Goal: Task Accomplishment & Management: Complete application form

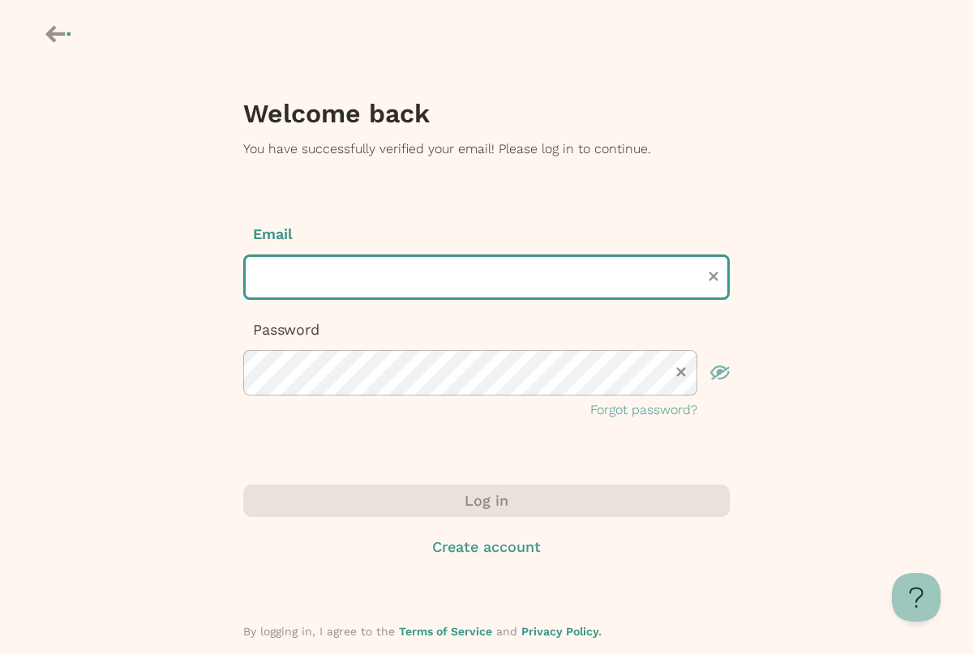
click at [529, 294] on input "text" at bounding box center [486, 277] width 487 height 45
type input "**********"
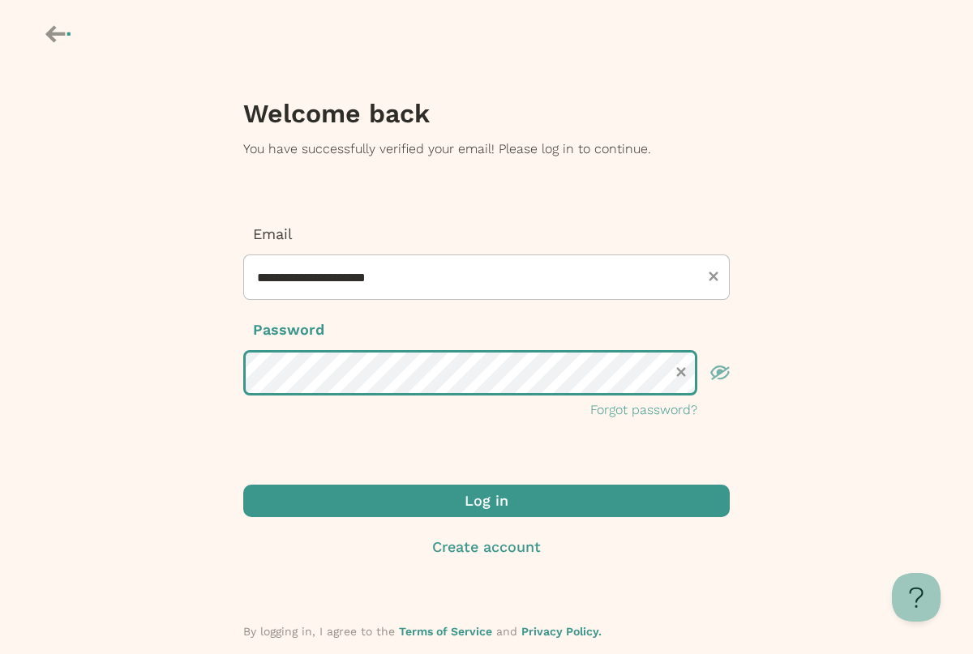
click at [243, 485] on button "Log in" at bounding box center [486, 501] width 487 height 32
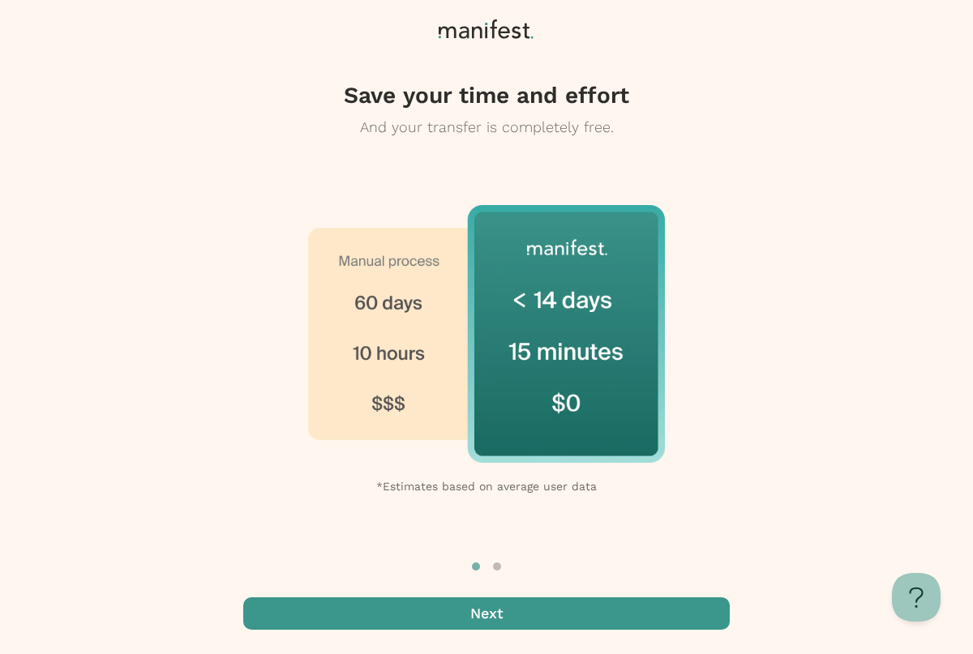
drag, startPoint x: 511, startPoint y: 610, endPoint x: 506, endPoint y: 598, distance: 13.1
click at [508, 602] on span "button" at bounding box center [486, 614] width 487 height 32
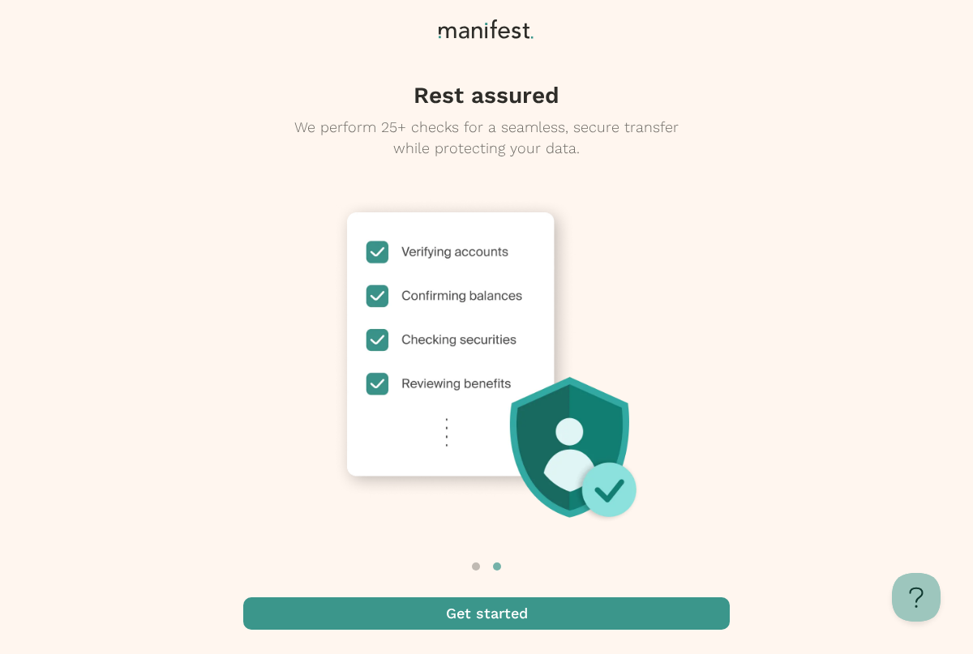
click at [471, 611] on span "button" at bounding box center [486, 614] width 487 height 32
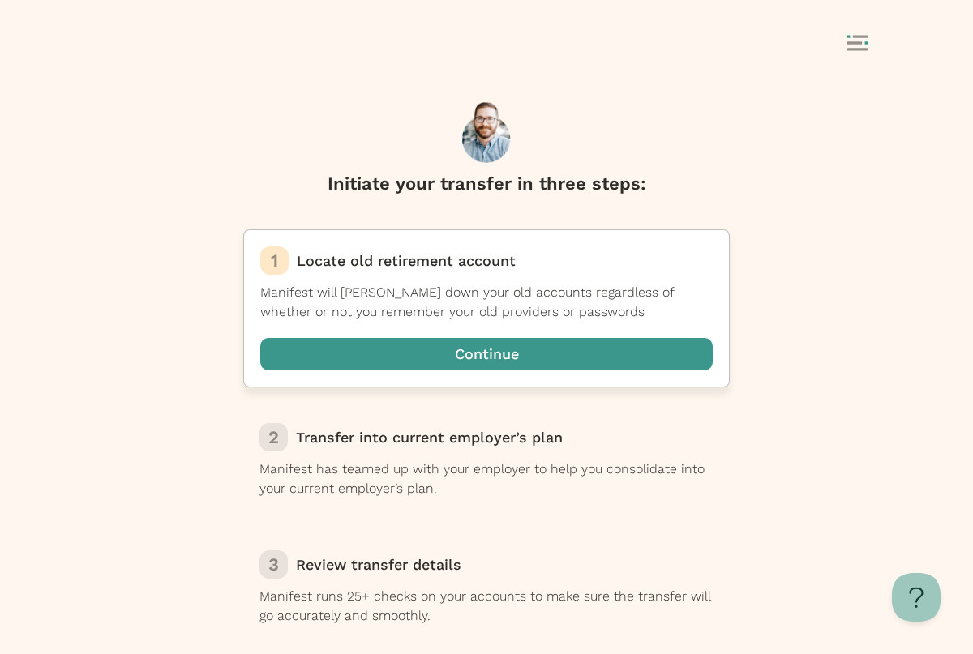
click at [575, 348] on span "button" at bounding box center [486, 354] width 452 height 32
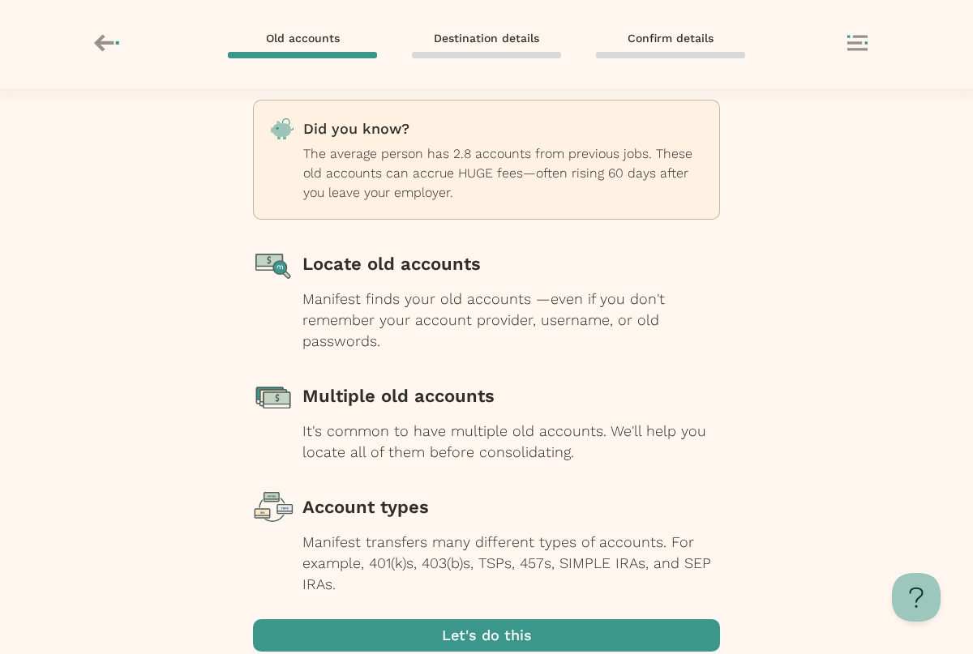
scroll to position [81, 0]
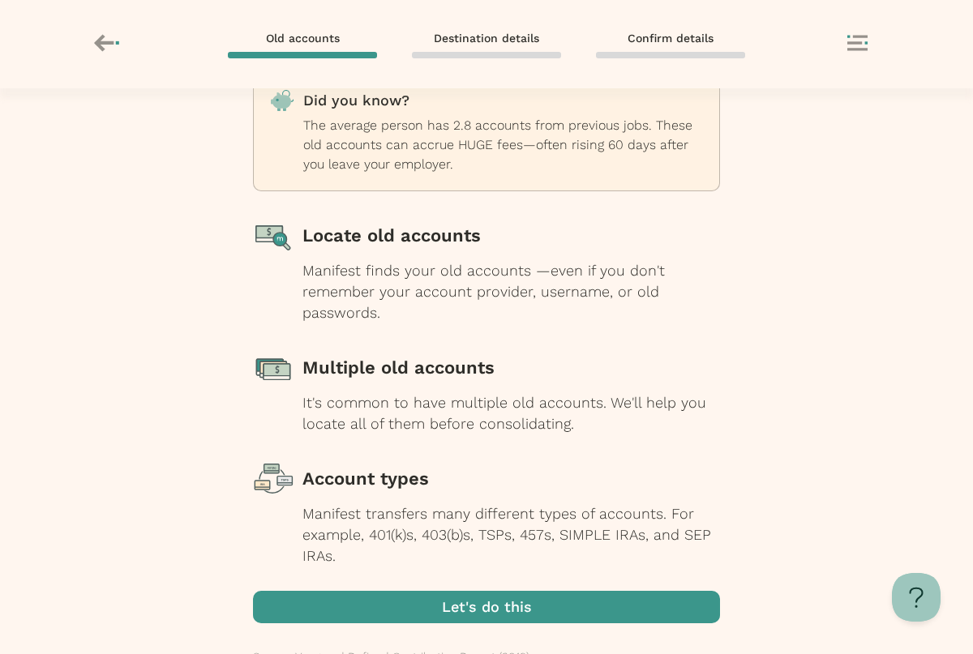
click at [436, 600] on span "button" at bounding box center [486, 607] width 467 height 32
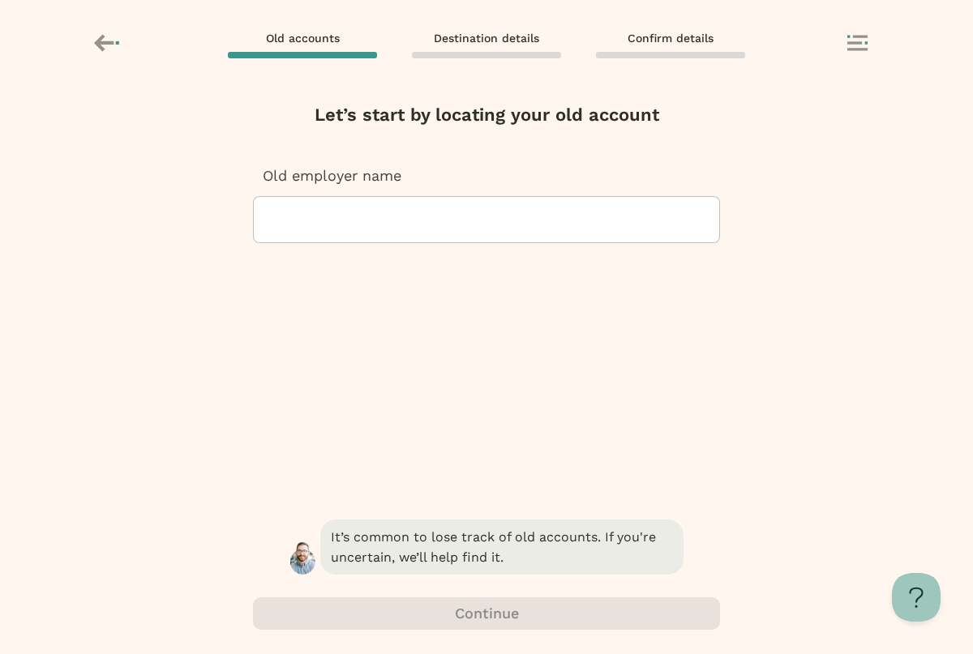
click at [548, 214] on div at bounding box center [486, 219] width 439 height 45
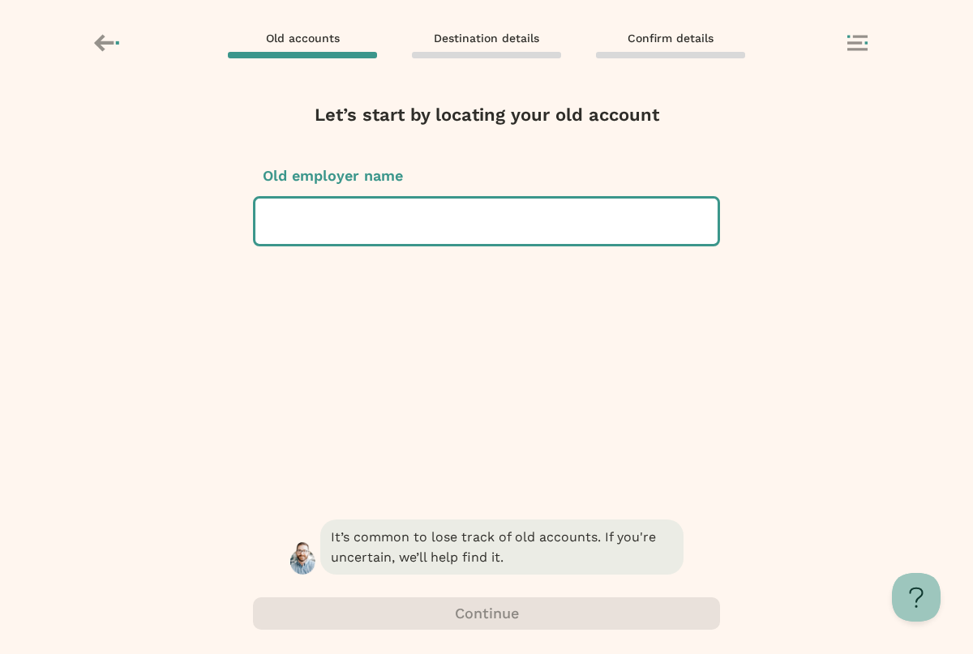
click at [479, 545] on span "It’s common to lose track of old accounts. If you're uncertain, we’ll help find…" at bounding box center [501, 547] width 363 height 55
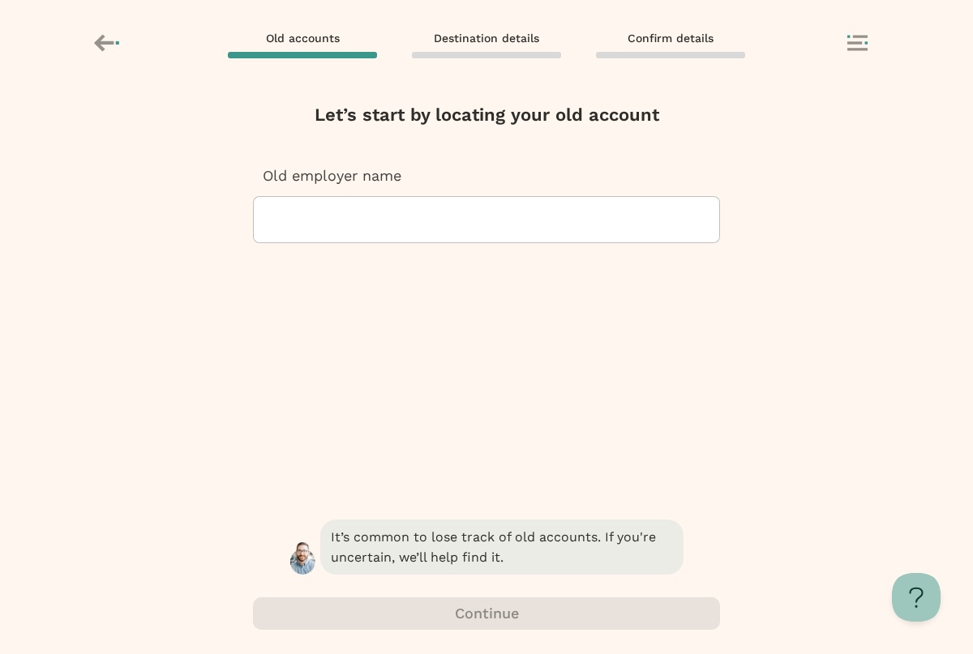
click at [549, 607] on div "It’s common to lose track of old accounts. If you're uncertain, we’ll help find…" at bounding box center [486, 586] width 467 height 138
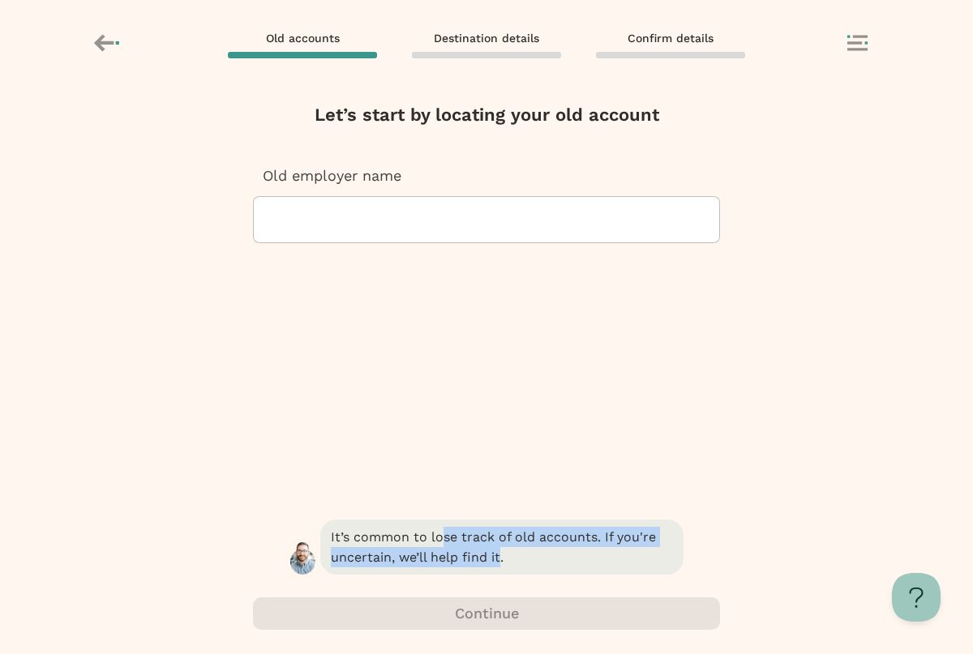
drag, startPoint x: 508, startPoint y: 553, endPoint x: 445, endPoint y: 543, distance: 63.2
click at [445, 543] on span "It’s common to lose track of old accounts. If you're uncertain, we’ll help find…" at bounding box center [501, 547] width 363 height 55
click at [495, 536] on span "It’s common to lose track of old accounts. If you're uncertain, we’ll help find…" at bounding box center [501, 547] width 363 height 55
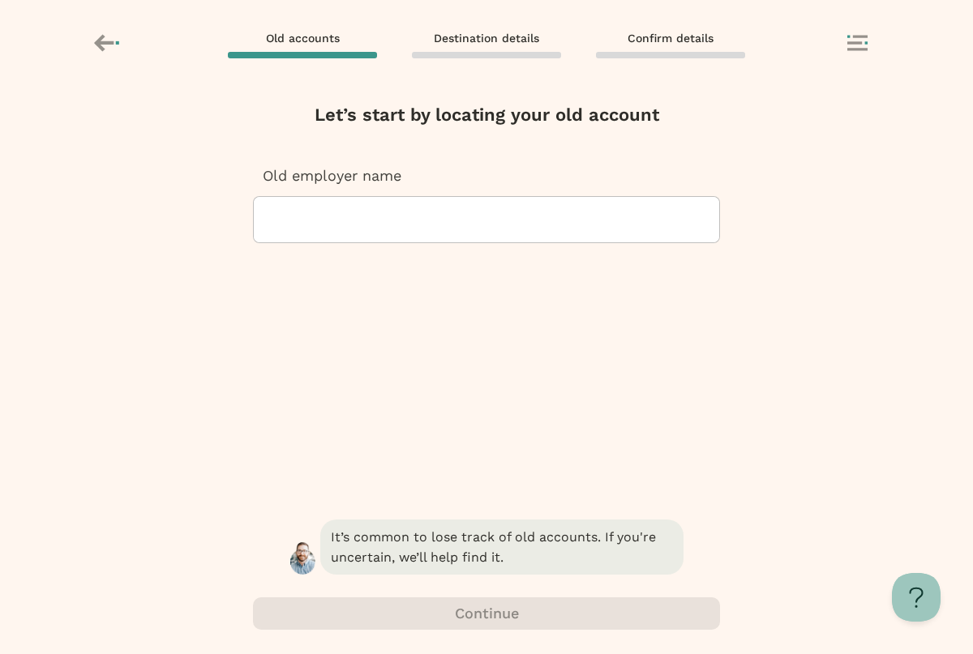
click at [110, 40] on icon at bounding box center [108, 43] width 28 height 28
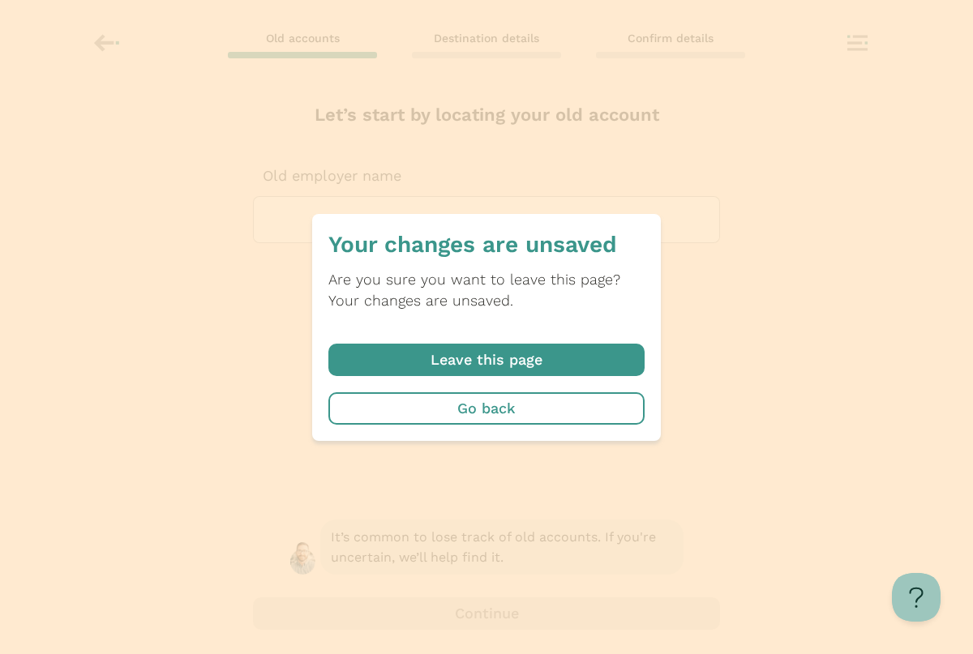
click at [542, 357] on span "button" at bounding box center [486, 360] width 316 height 32
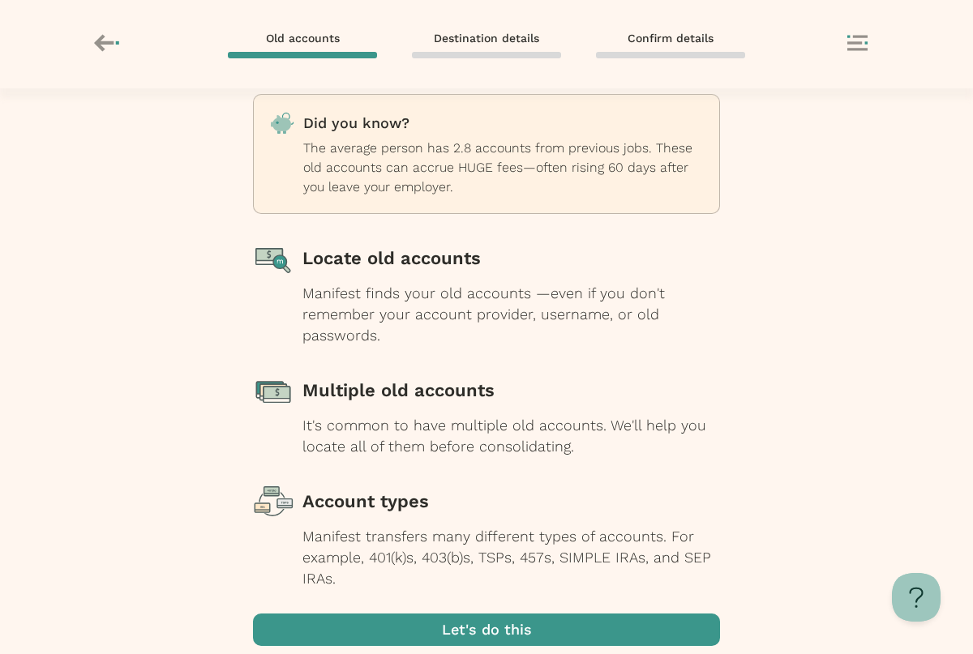
scroll to position [117, 0]
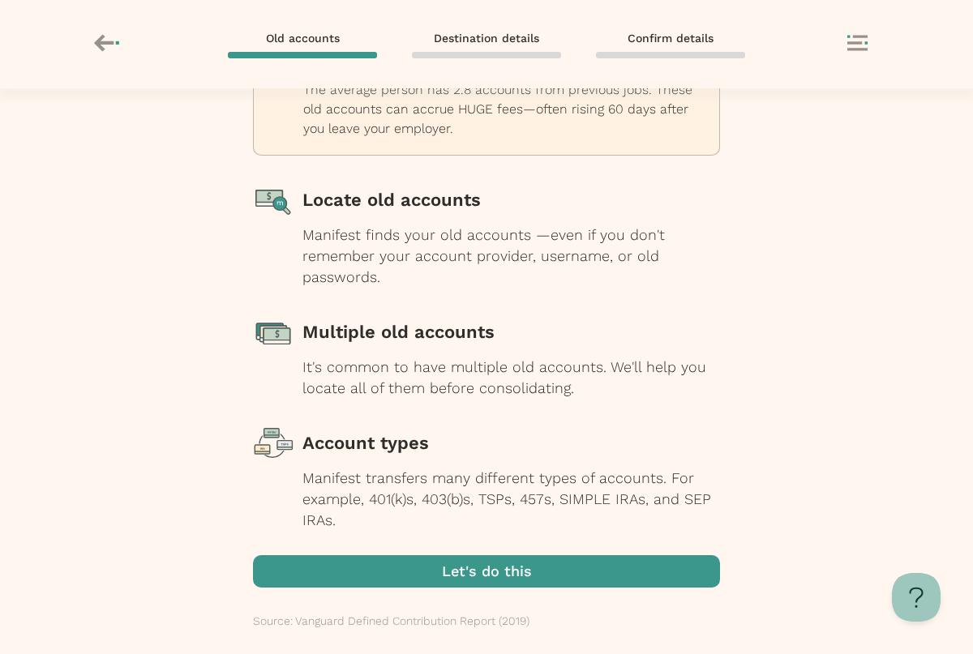
click at [518, 562] on span "button" at bounding box center [486, 571] width 467 height 32
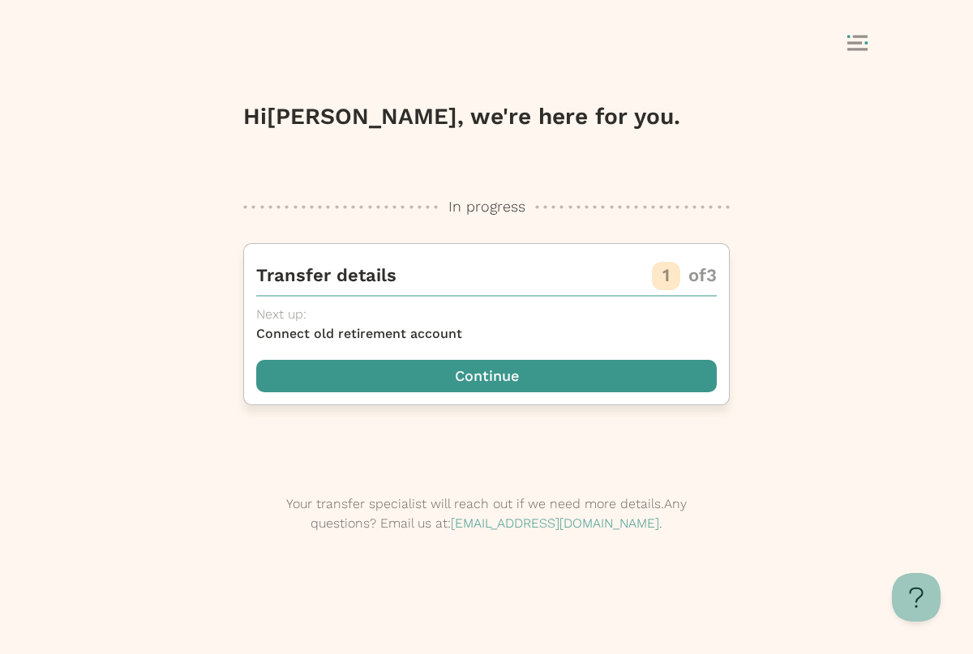
click at [466, 378] on span "button" at bounding box center [486, 376] width 461 height 32
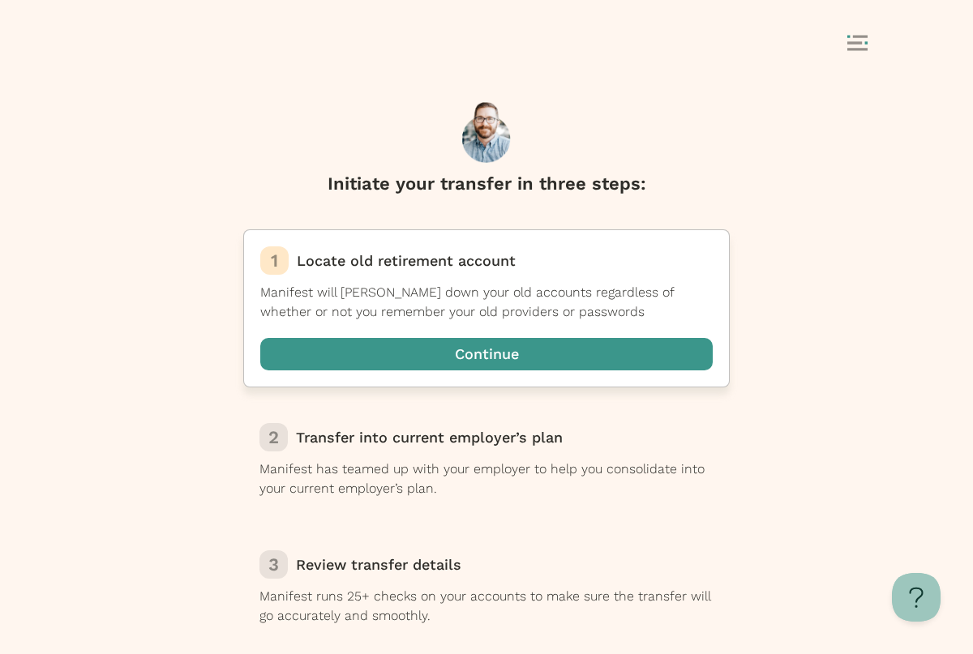
click at [494, 352] on span "button" at bounding box center [486, 354] width 452 height 32
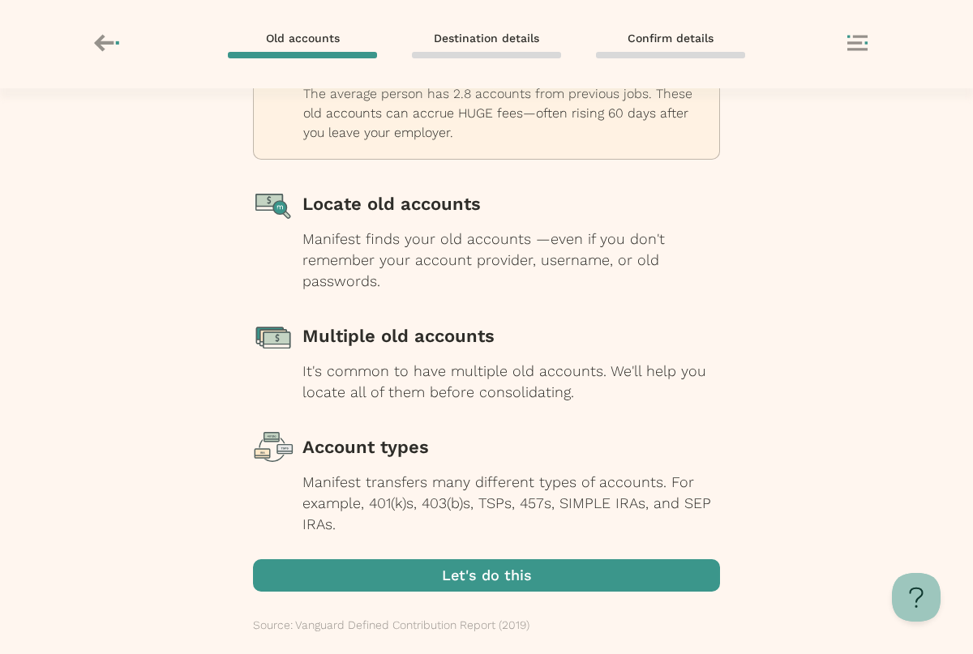
scroll to position [117, 0]
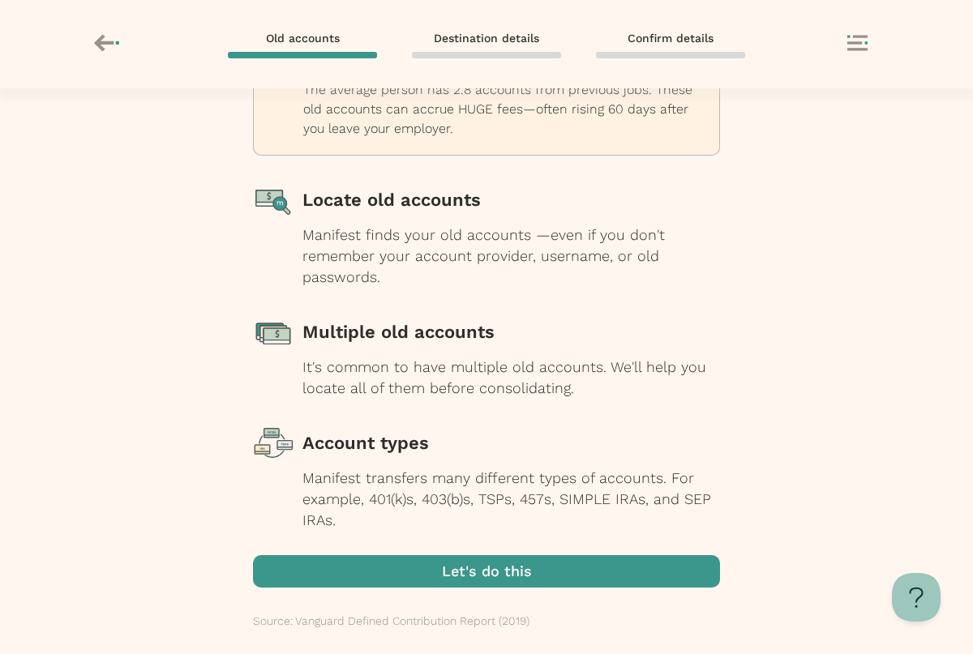
click at [580, 571] on span "button" at bounding box center [486, 571] width 467 height 32
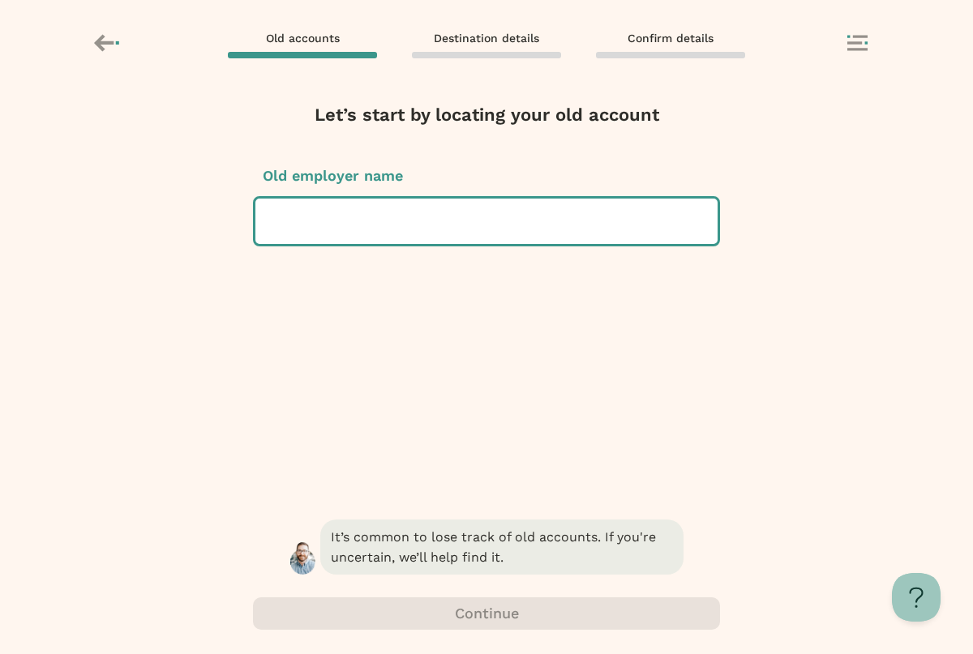
click at [486, 223] on div at bounding box center [486, 221] width 436 height 45
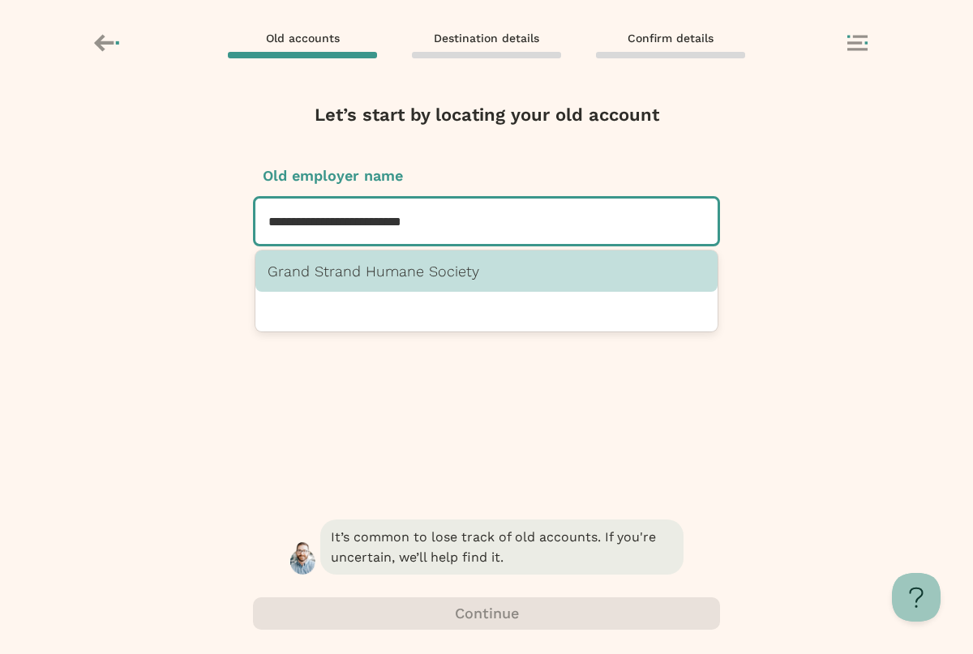
click at [467, 262] on div "Grand Strand Humane Society" at bounding box center [486, 271] width 462 height 41
type input "**********"
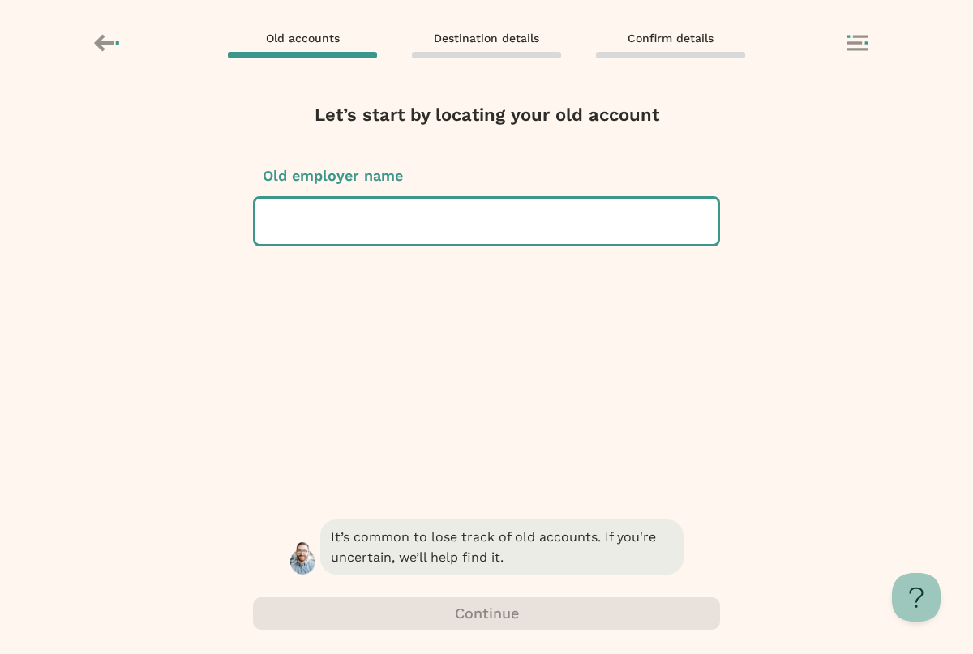
click at [336, 225] on div at bounding box center [486, 221] width 436 height 45
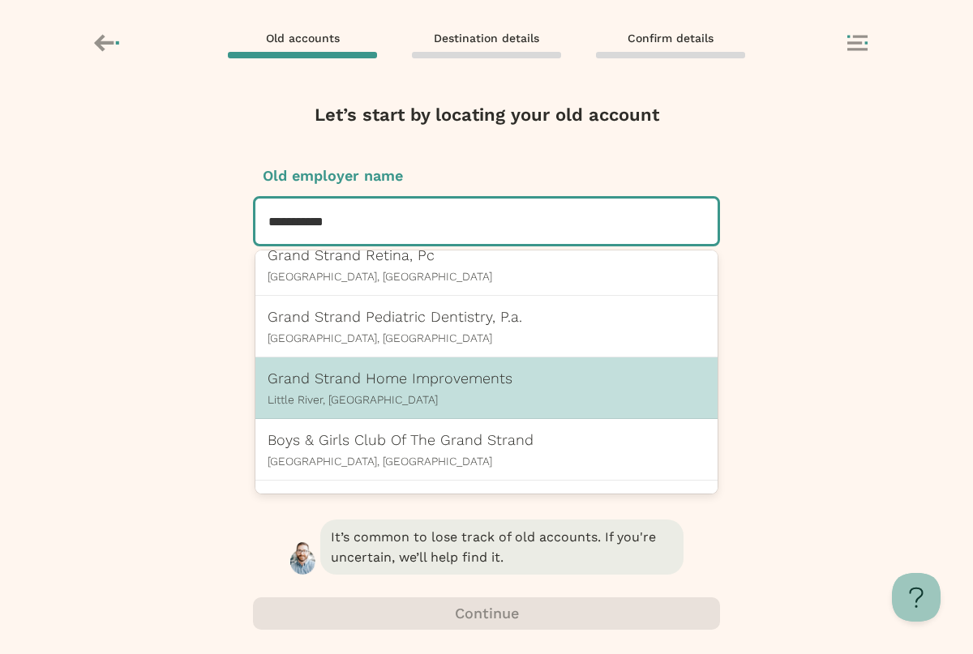
scroll to position [291, 0]
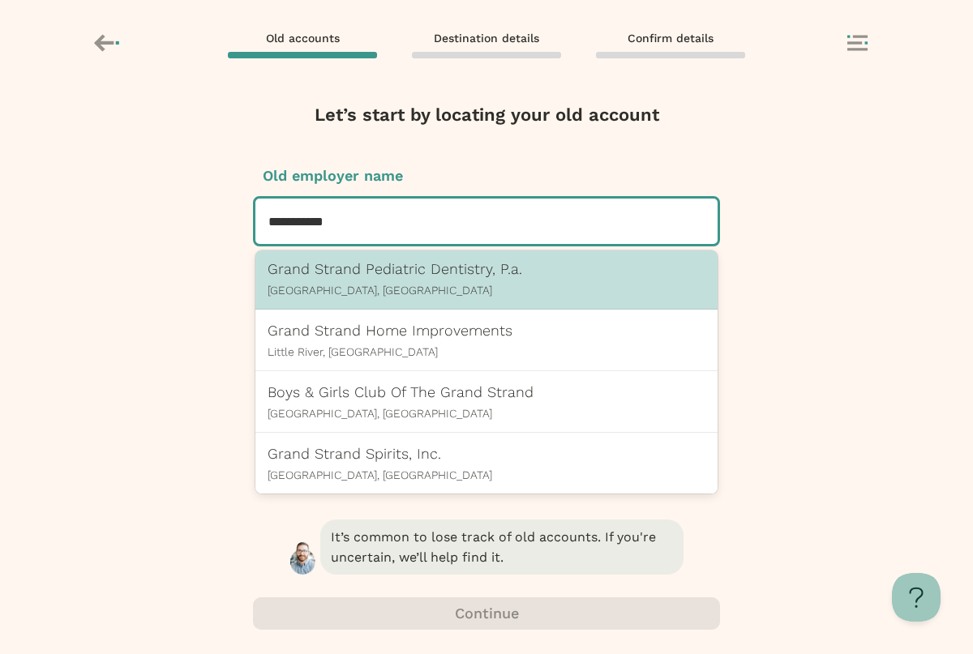
type input "**********"
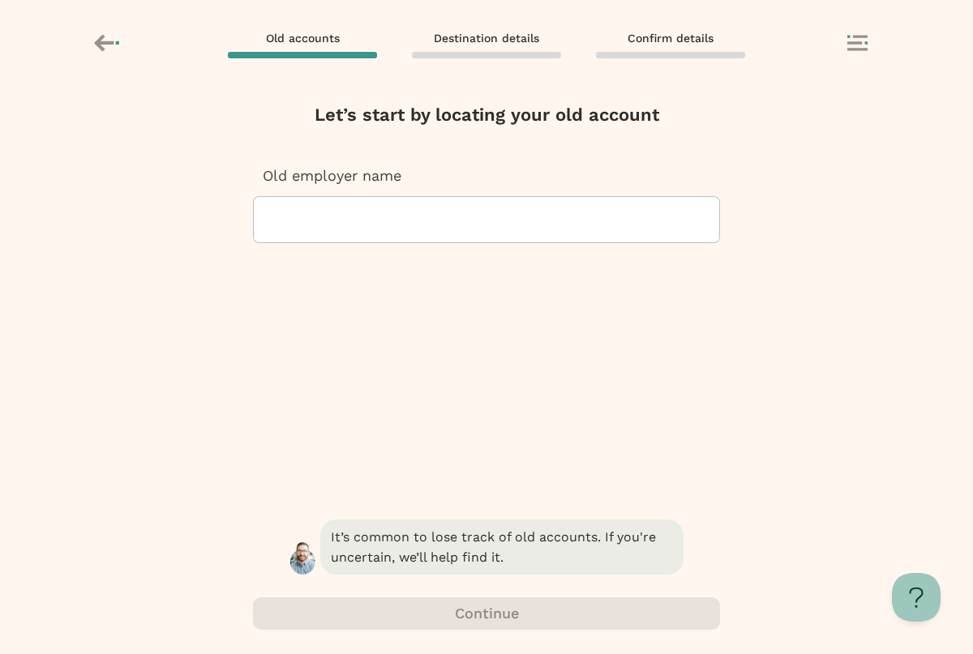
click at [762, 260] on div "Remove account? Removing will delete the info you have entered for this account…" at bounding box center [486, 371] width 973 height 566
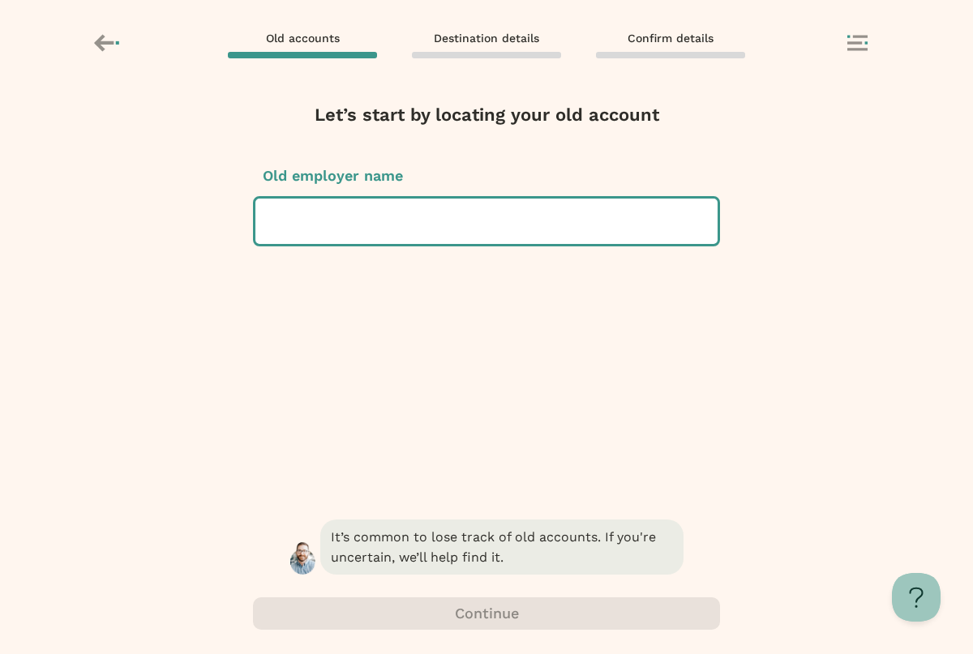
click at [423, 204] on div at bounding box center [486, 221] width 436 height 45
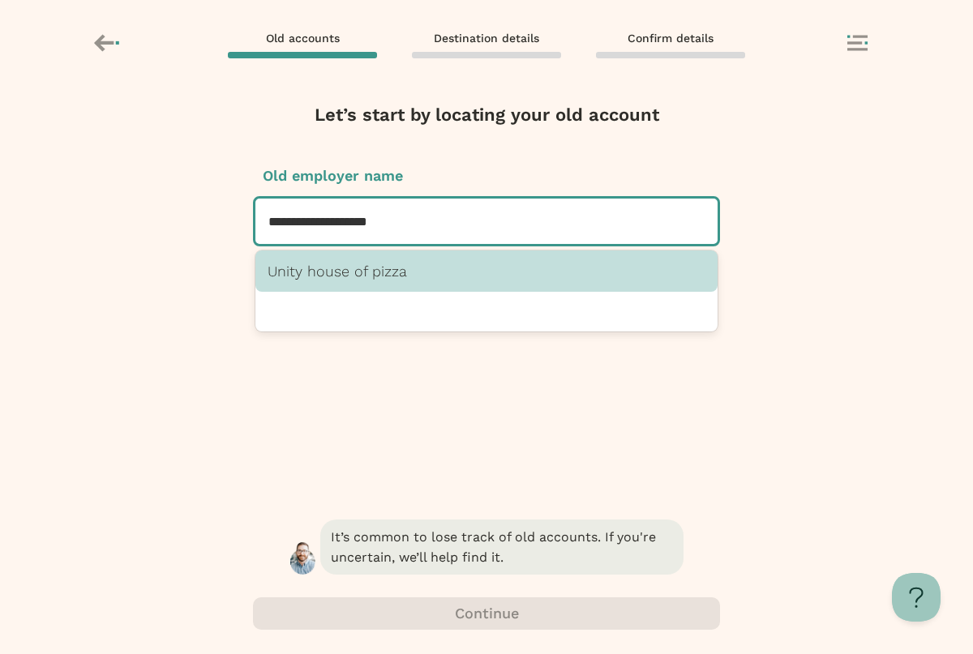
click at [444, 274] on p "Unity house of pizza" at bounding box center [487, 271] width 438 height 17
type input "**********"
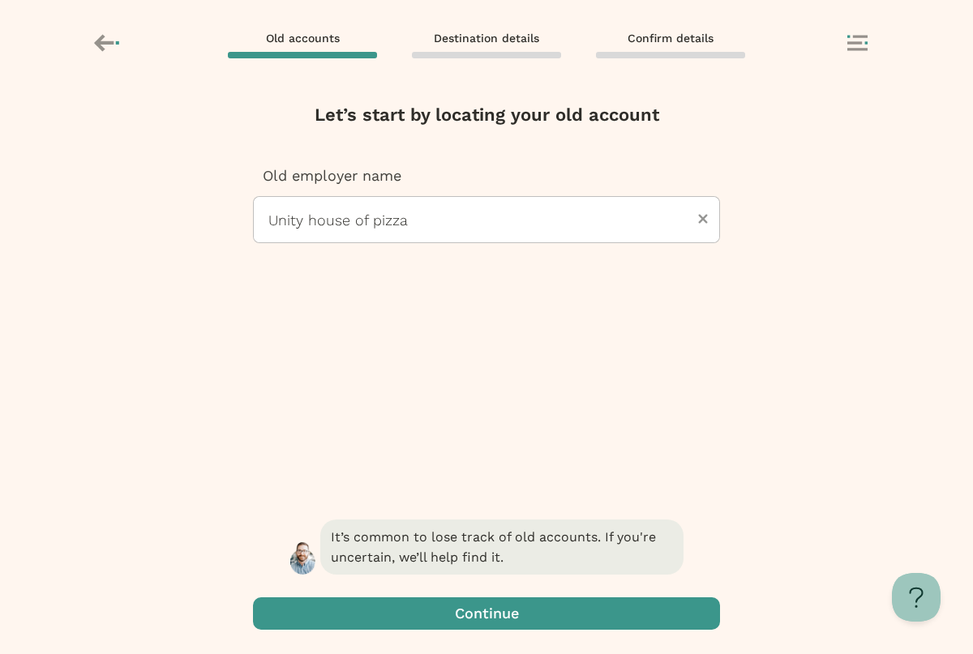
click at [569, 368] on div "Let’s start by locating your old account Old employer name Unity house of pizza" at bounding box center [486, 309] width 467 height 414
click at [503, 621] on span "button" at bounding box center [486, 614] width 467 height 32
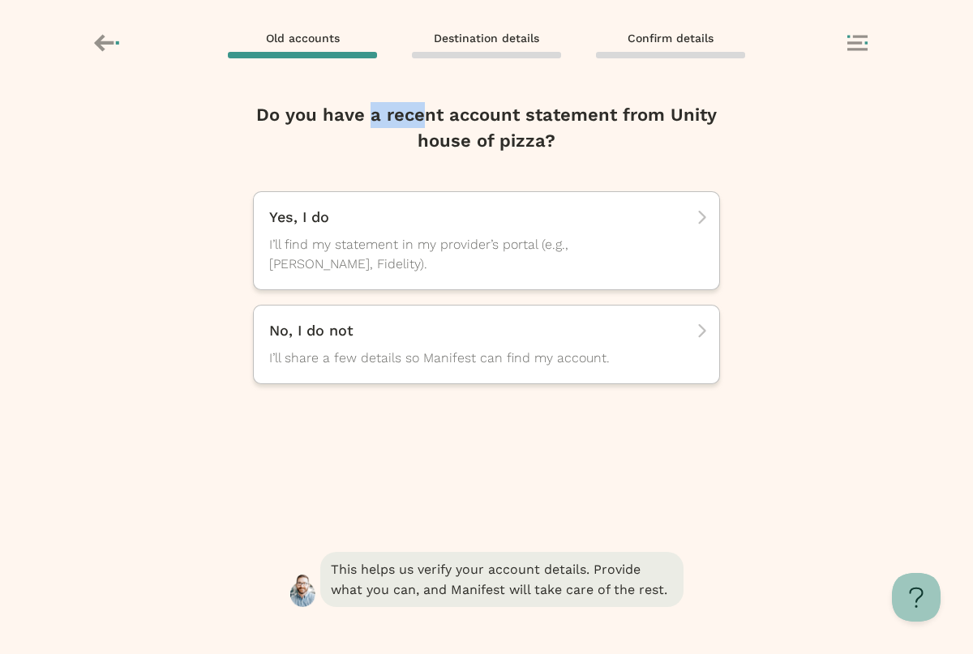
drag, startPoint x: 380, startPoint y: 106, endPoint x: 463, endPoint y: 135, distance: 87.4
click at [431, 122] on h2 "Do you have a recent account statement from Unity house of pizza?" at bounding box center [487, 128] width 464 height 52
click at [451, 365] on span "I’ll share a few details so Manifest can find my account." at bounding box center [471, 358] width 405 height 19
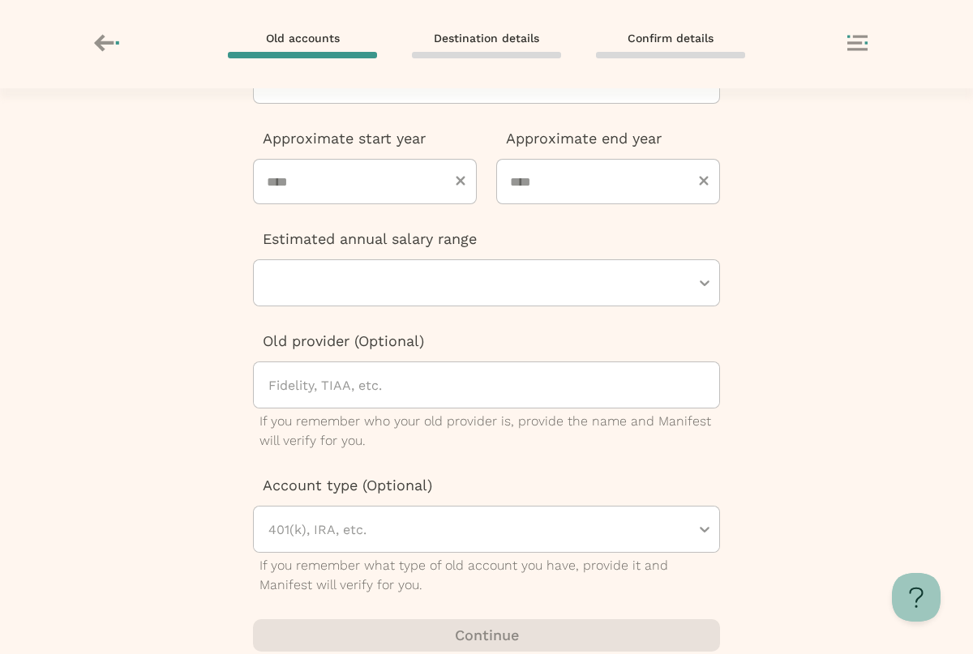
scroll to position [186, 0]
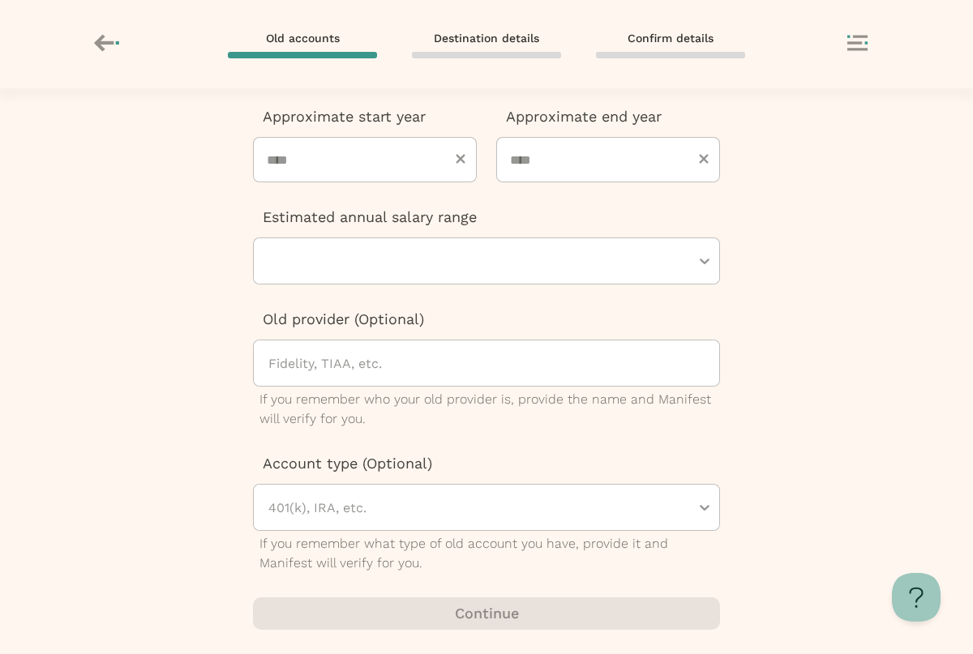
click at [442, 491] on div at bounding box center [478, 507] width 423 height 45
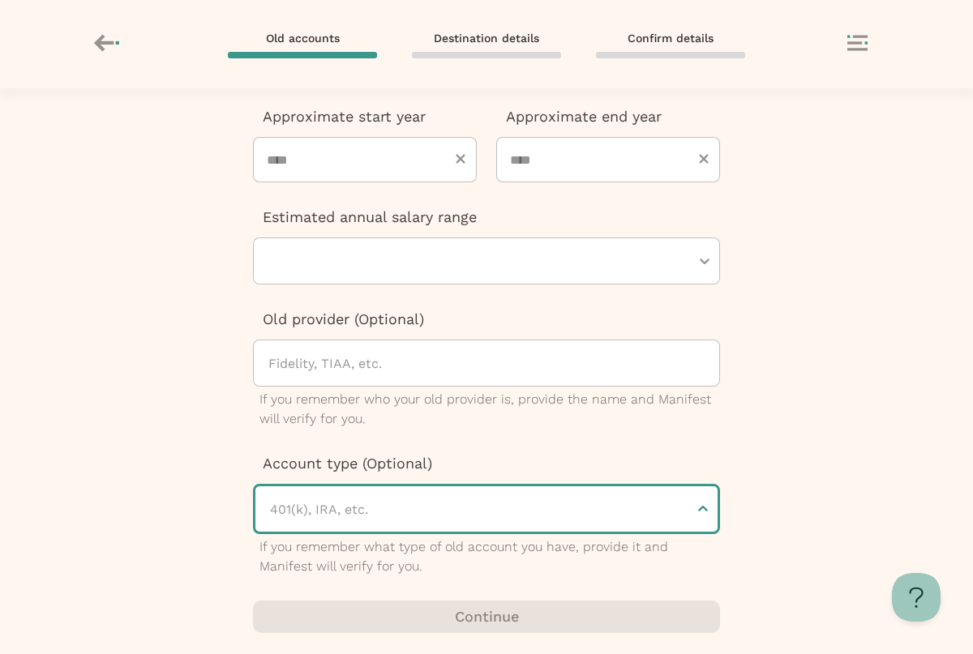
click at [442, 489] on div at bounding box center [478, 509] width 420 height 45
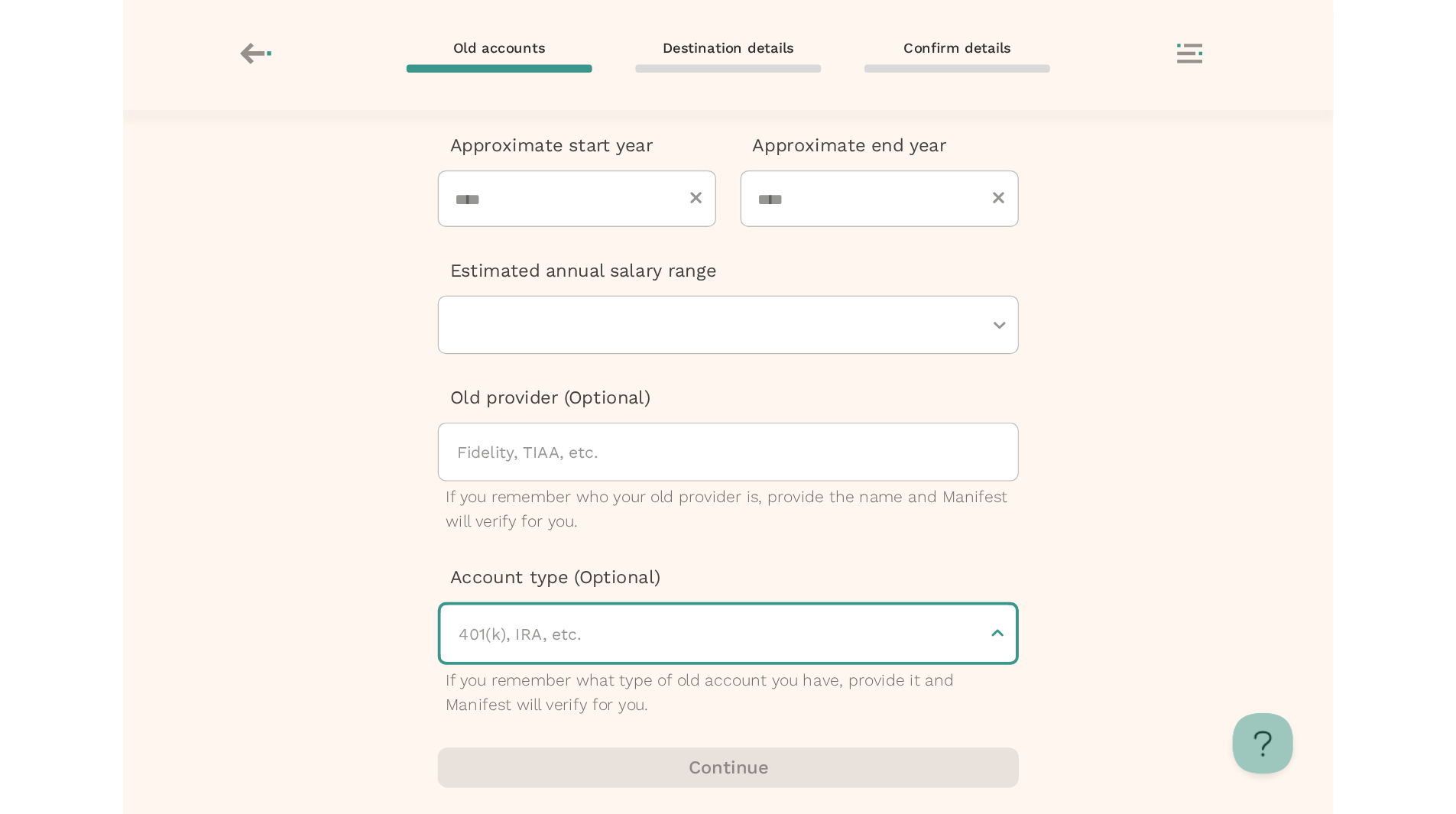
scroll to position [0, 0]
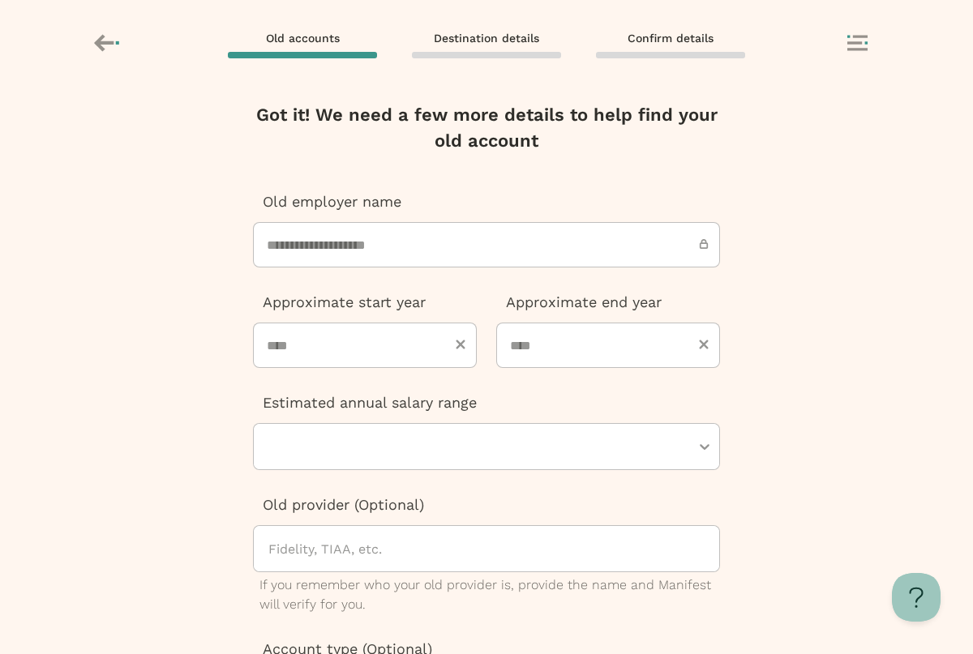
click at [104, 49] on icon at bounding box center [103, 42] width 19 height 17
